Goal: Task Accomplishment & Management: Manage account settings

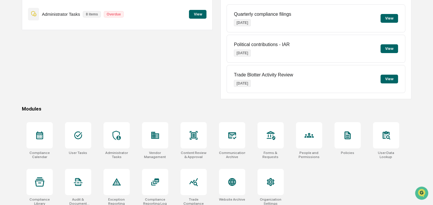
scroll to position [78, 0]
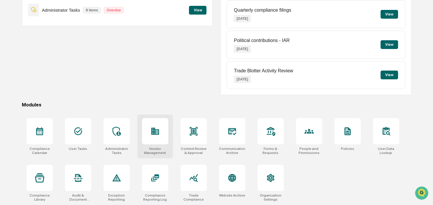
click at [169, 132] on div "Vendor Management" at bounding box center [155, 137] width 36 height 44
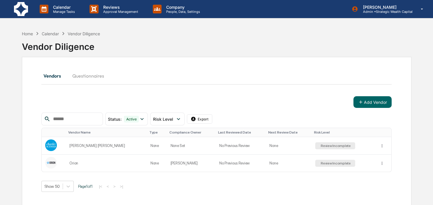
click at [86, 73] on button "Questionnaires" at bounding box center [88, 76] width 41 height 14
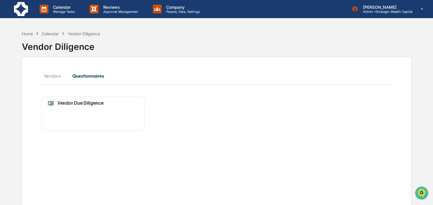
click at [81, 106] on div "Vendor Due Diligence" at bounding box center [74, 103] width 57 height 9
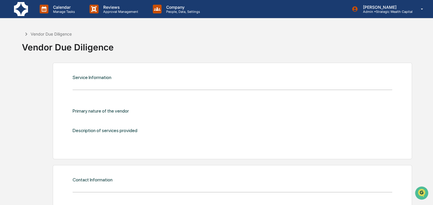
click at [116, 108] on div "Primary nature of the vendor Description of services provided" at bounding box center [233, 123] width 320 height 48
click at [111, 110] on div "Primary nature of the vendor" at bounding box center [145, 111] width 144 height 6
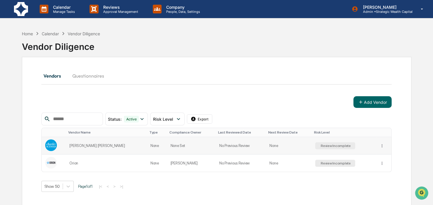
scroll to position [28, 0]
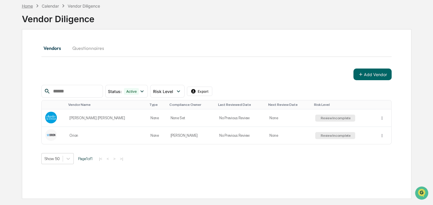
click at [28, 5] on div "Home" at bounding box center [27, 6] width 11 height 5
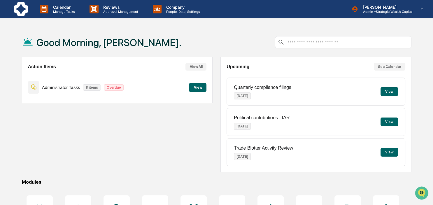
click at [200, 88] on button "View" at bounding box center [198, 87] width 18 height 9
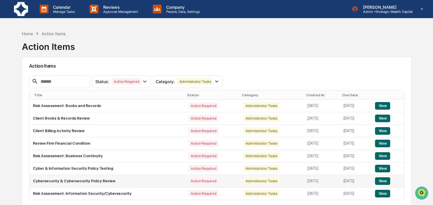
click at [384, 181] on button "View" at bounding box center [382, 181] width 15 height 8
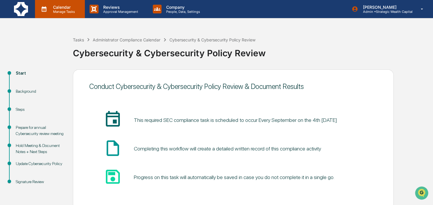
click at [60, 8] on p "Calendar" at bounding box center [62, 7] width 29 height 5
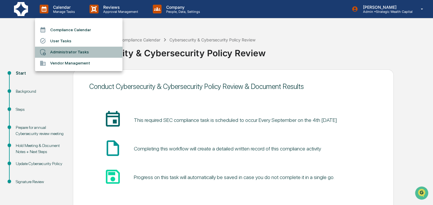
click at [62, 52] on li "Administrator Tasks" at bounding box center [79, 52] width 88 height 11
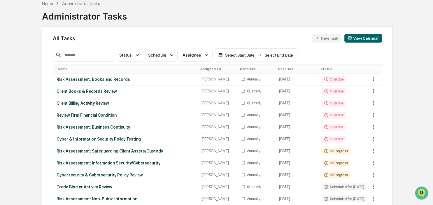
scroll to position [31, 0]
click at [97, 173] on div "Cybersecurity & Cybersecurity Policy Review" at bounding box center [126, 174] width 138 height 5
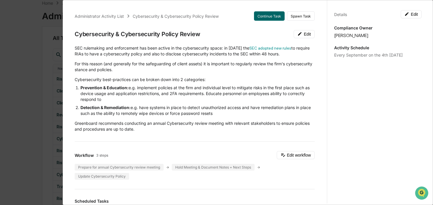
click at [25, 103] on div "Administrator Activity List Cybersecurity & Cybersecurity Policy Review Continu…" at bounding box center [216, 102] width 433 height 205
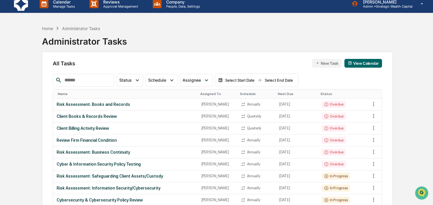
scroll to position [0, 0]
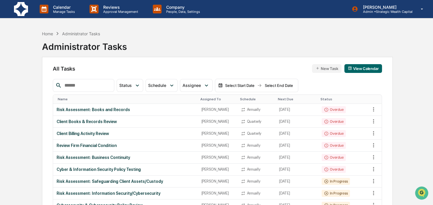
click at [123, 160] on td "Risk Assessment: Business Continuity" at bounding box center [125, 158] width 145 height 12
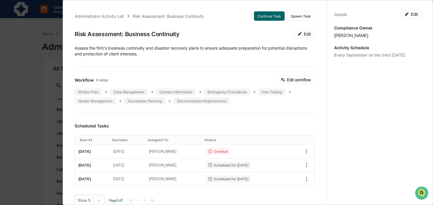
click at [25, 131] on div "Administrator Activity List Risk Assessment: Business Continuity Continue Task …" at bounding box center [216, 102] width 433 height 205
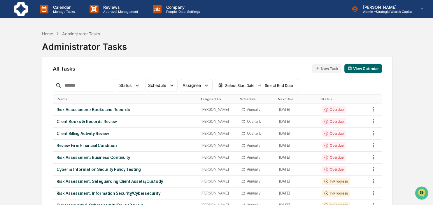
click at [49, 36] on div "Home Administrator Tasks" at bounding box center [71, 33] width 58 height 6
click at [46, 32] on div "Home" at bounding box center [47, 33] width 11 height 5
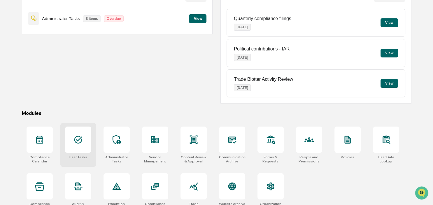
scroll to position [78, 0]
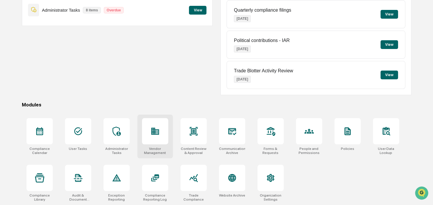
click at [147, 125] on div at bounding box center [155, 131] width 26 height 26
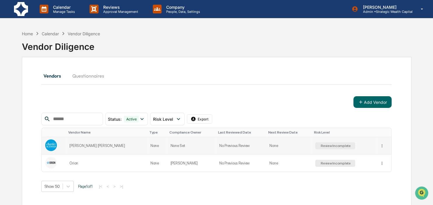
click at [320, 144] on div "Review Incomplete" at bounding box center [335, 146] width 31 height 4
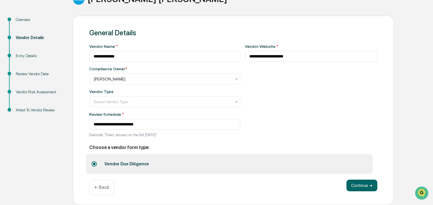
scroll to position [62, 0]
click at [363, 187] on button "Continue ➔" at bounding box center [362, 186] width 31 height 12
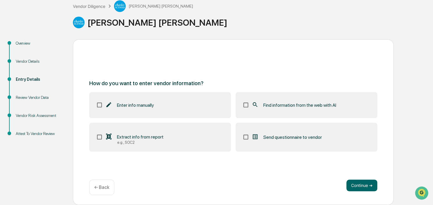
scroll to position [36, 0]
click at [366, 188] on button "Continue ➔" at bounding box center [362, 186] width 31 height 12
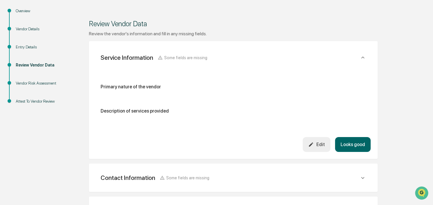
scroll to position [0, 0]
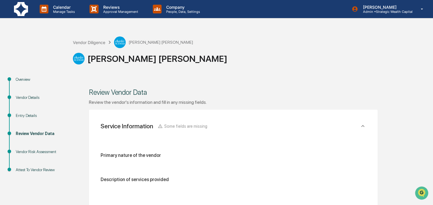
click at [23, 98] on div "Vendor Details" at bounding box center [40, 98] width 48 height 6
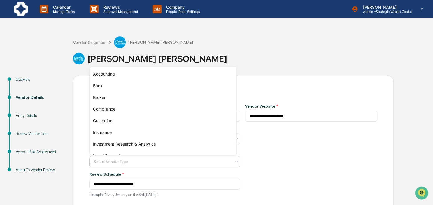
click at [236, 163] on div "Select Vendor Type" at bounding box center [164, 161] width 151 height 11
click at [267, 163] on div "**********" at bounding box center [311, 152] width 133 height 97
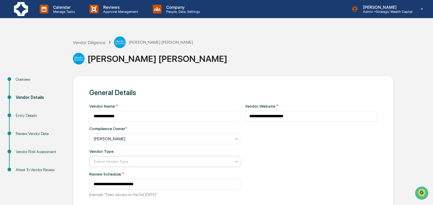
click at [181, 161] on div at bounding box center [163, 162] width 138 height 6
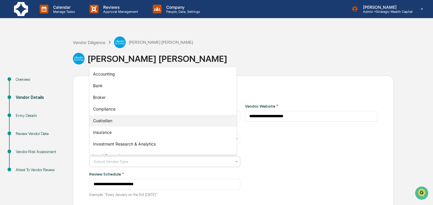
click at [124, 121] on div "Custodian" at bounding box center [163, 121] width 147 height 12
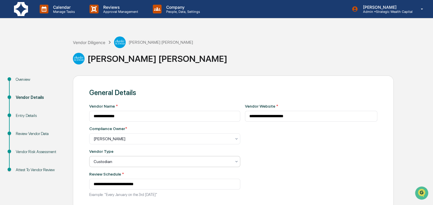
click at [245, 157] on div "**********" at bounding box center [311, 152] width 133 height 97
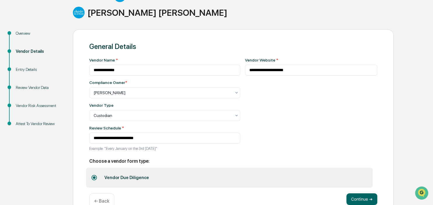
scroll to position [62, 0]
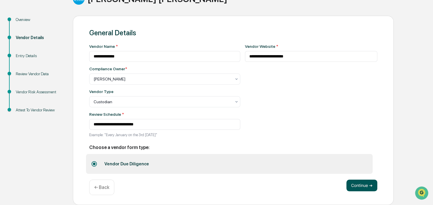
click at [362, 185] on button "Continue ➔" at bounding box center [362, 186] width 31 height 12
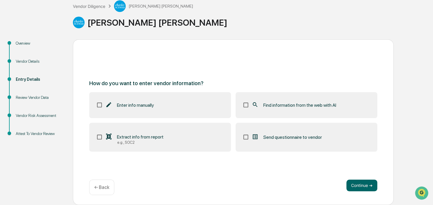
scroll to position [36, 0]
click at [363, 186] on button "Continue ➔" at bounding box center [362, 186] width 31 height 12
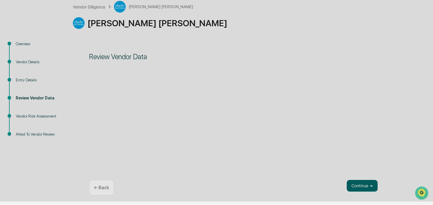
scroll to position [35, 0]
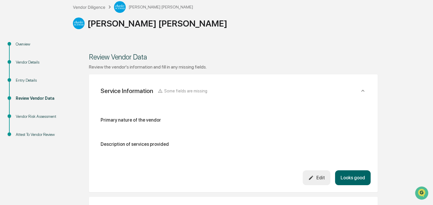
click at [151, 125] on div "Primary nature of the vendor" at bounding box center [233, 122] width 265 height 10
click at [307, 175] on button "Edit" at bounding box center [317, 177] width 28 height 15
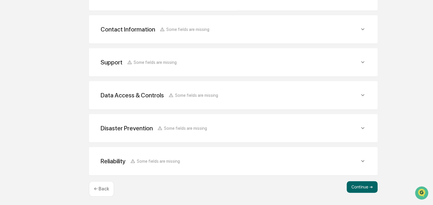
scroll to position [291, 0]
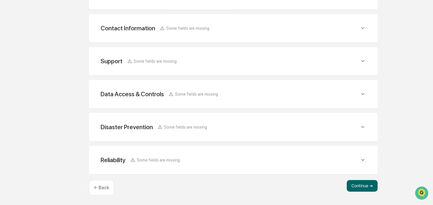
click at [100, 186] on p "← Back" at bounding box center [101, 188] width 15 height 6
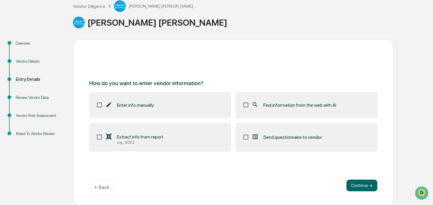
scroll to position [36, 0]
click at [21, 113] on div "Vendor Risk Assessment" at bounding box center [40, 116] width 48 height 6
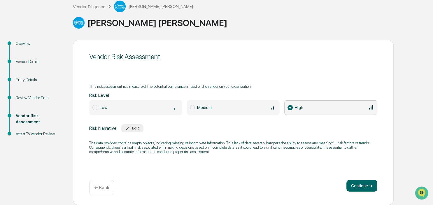
click at [30, 101] on div "Review Vendor Data" at bounding box center [39, 105] width 57 height 18
click at [29, 100] on div "Review Vendor Data" at bounding box center [40, 98] width 48 height 6
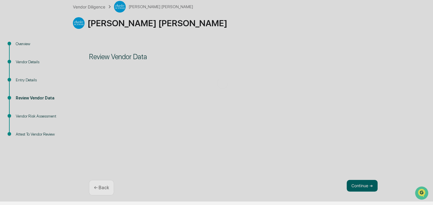
scroll to position [35, 0]
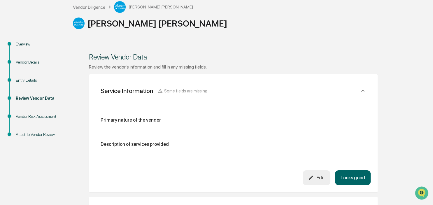
click at [22, 45] on div "Overview" at bounding box center [40, 44] width 48 height 6
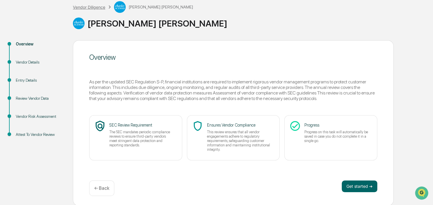
click at [91, 9] on div "Vendor Diligence" at bounding box center [89, 7] width 32 height 5
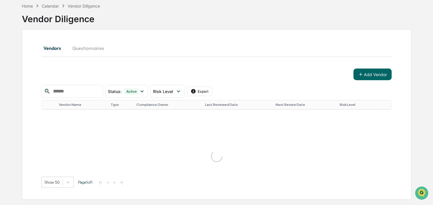
scroll to position [28, 0]
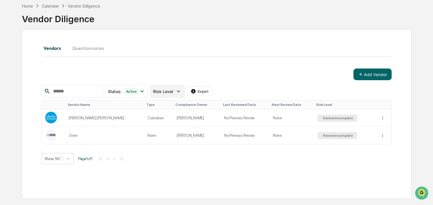
click at [182, 90] on icon at bounding box center [178, 91] width 6 height 6
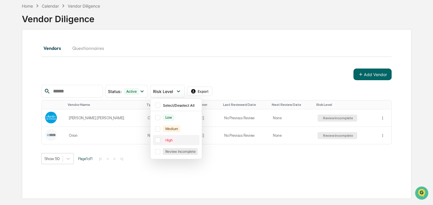
click at [160, 139] on div at bounding box center [157, 140] width 5 height 5
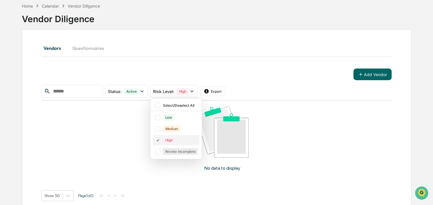
click at [160, 142] on div at bounding box center [157, 140] width 5 height 5
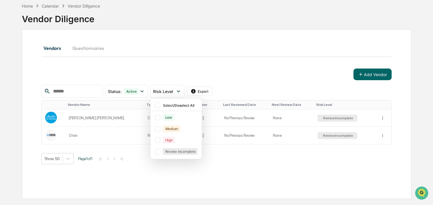
click at [259, 64] on div "Vendors Questionnaires Add Vendor Status : Active Select/Deselect All Active Ar…" at bounding box center [216, 102] width 350 height 123
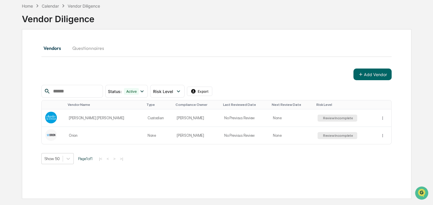
click at [83, 48] on button "Questionnaires" at bounding box center [88, 48] width 41 height 14
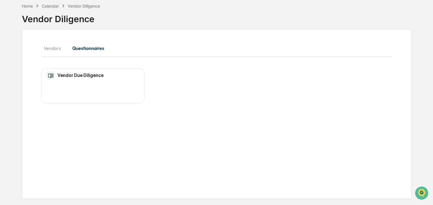
click at [73, 75] on h2 "Vendor Due Diligence" at bounding box center [80, 76] width 46 height 6
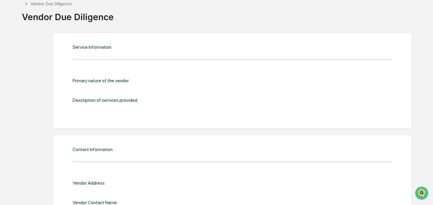
scroll to position [31, 0]
click at [91, 45] on div "Service Information" at bounding box center [92, 47] width 39 height 6
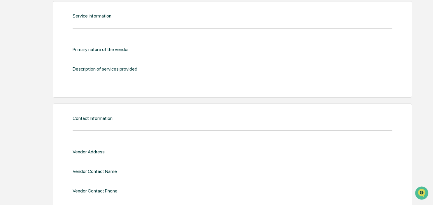
scroll to position [0, 0]
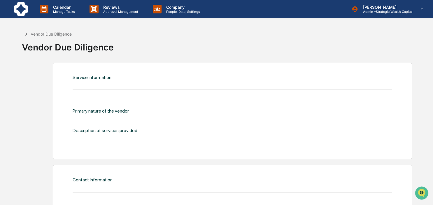
click at [27, 34] on icon at bounding box center [26, 33] width 2 height 3
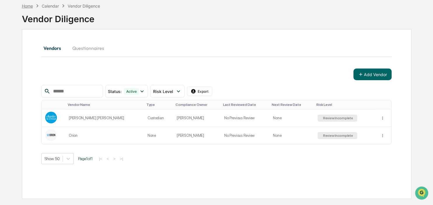
click at [32, 7] on div "Home" at bounding box center [27, 6] width 11 height 5
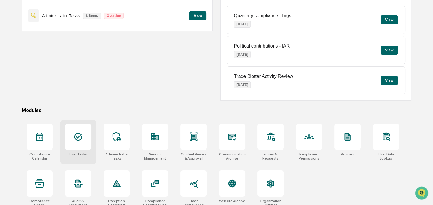
scroll to position [78, 0]
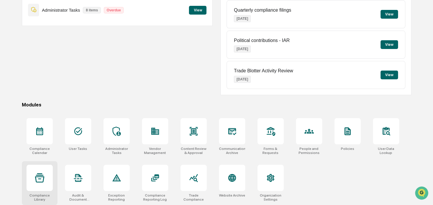
click at [43, 176] on icon at bounding box center [39, 177] width 9 height 9
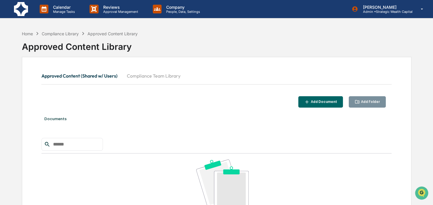
click at [139, 78] on button "Compliance Team Library" at bounding box center [153, 76] width 63 height 14
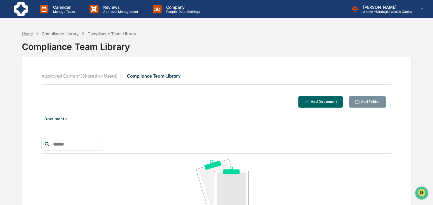
click at [26, 36] on div "Home" at bounding box center [27, 33] width 11 height 5
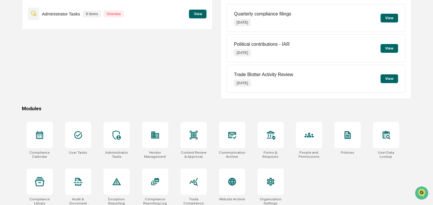
scroll to position [78, 0]
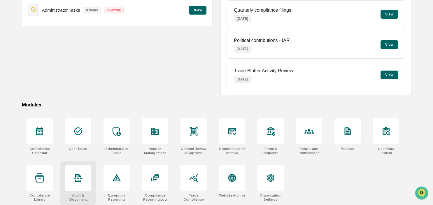
click at [73, 176] on div at bounding box center [78, 178] width 26 height 26
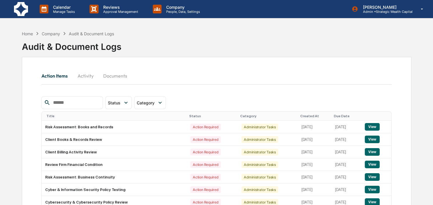
click at [112, 75] on button "Documents" at bounding box center [115, 76] width 33 height 14
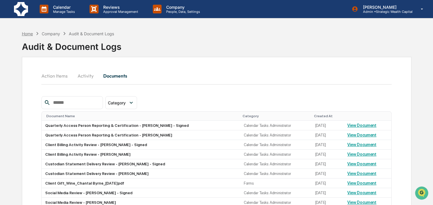
click at [29, 33] on div "Home" at bounding box center [27, 33] width 11 height 5
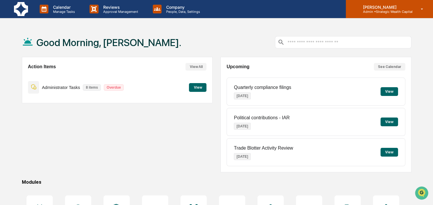
click at [367, 10] on p "[PERSON_NAME]" at bounding box center [385, 7] width 54 height 5
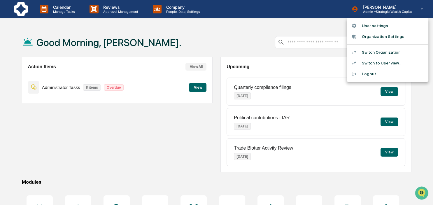
click at [367, 73] on li "Logout" at bounding box center [388, 74] width 82 height 11
